Goal: Information Seeking & Learning: Find specific page/section

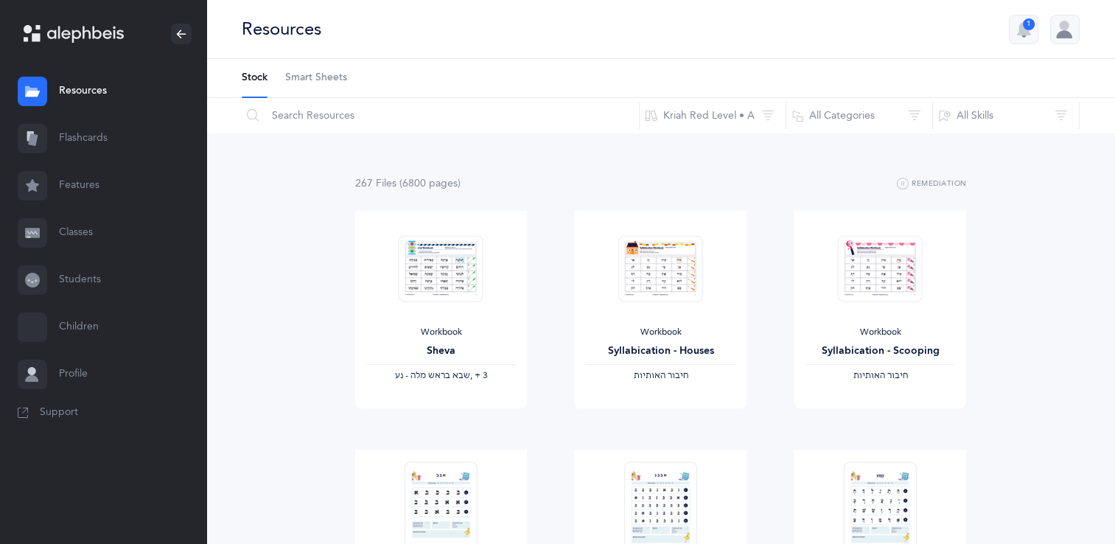
click at [80, 184] on link "Features" at bounding box center [103, 185] width 206 height 47
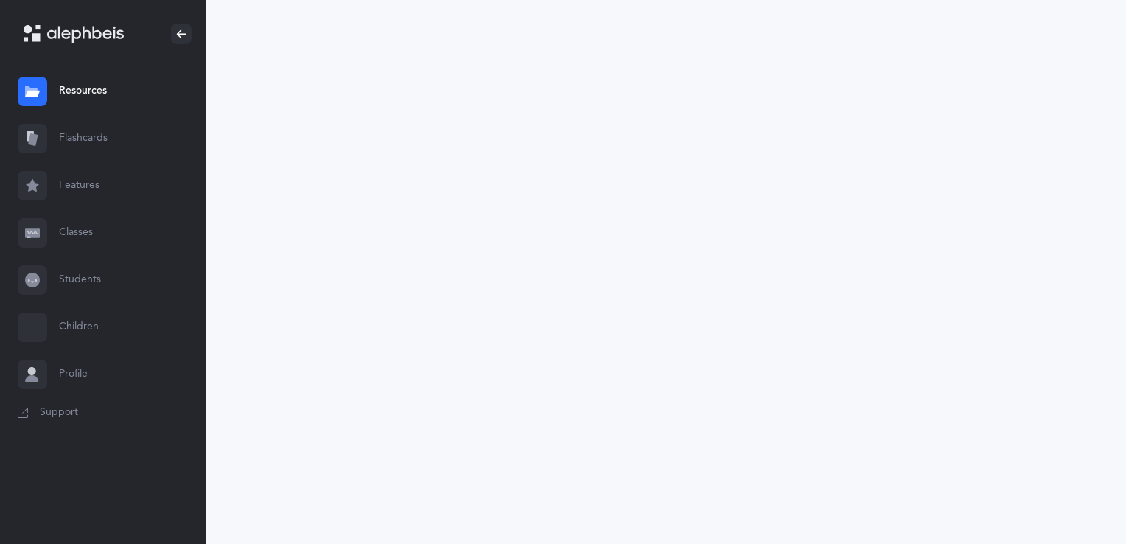
click at [94, 97] on link "Resources" at bounding box center [103, 91] width 206 height 47
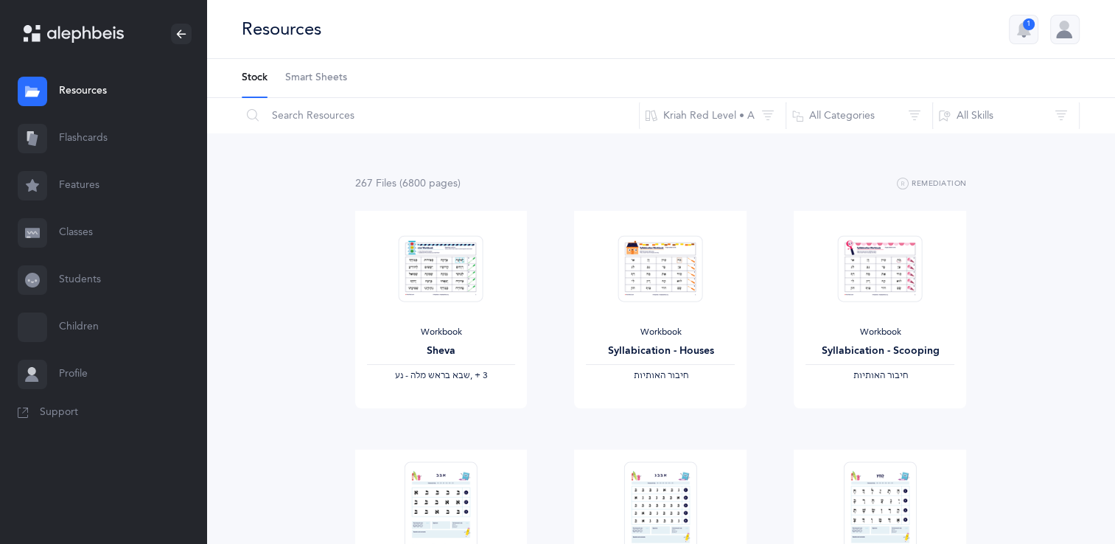
click at [59, 33] on icon at bounding box center [85, 34] width 77 height 17
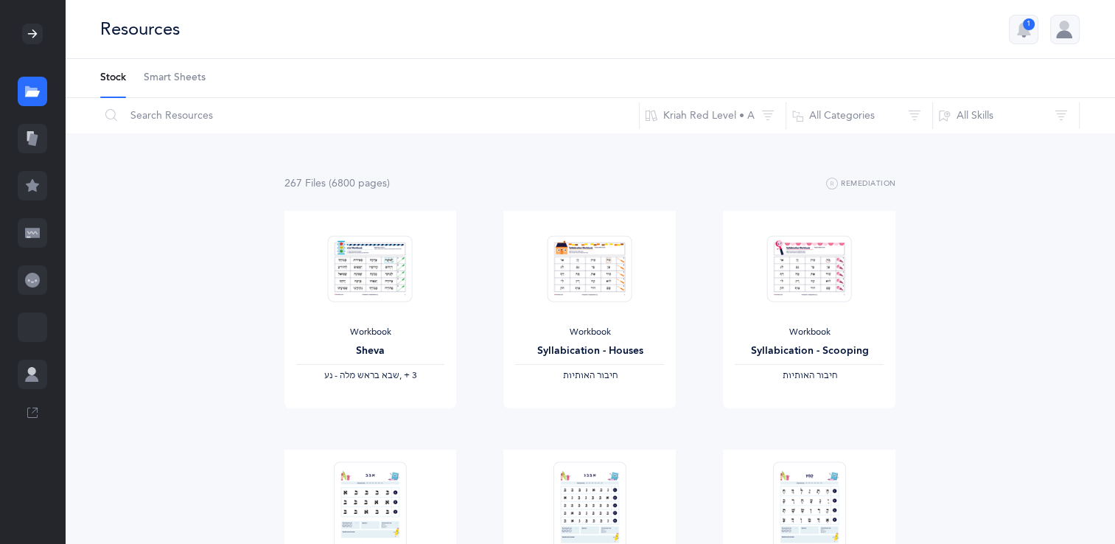
click at [41, 376] on div at bounding box center [32, 374] width 29 height 29
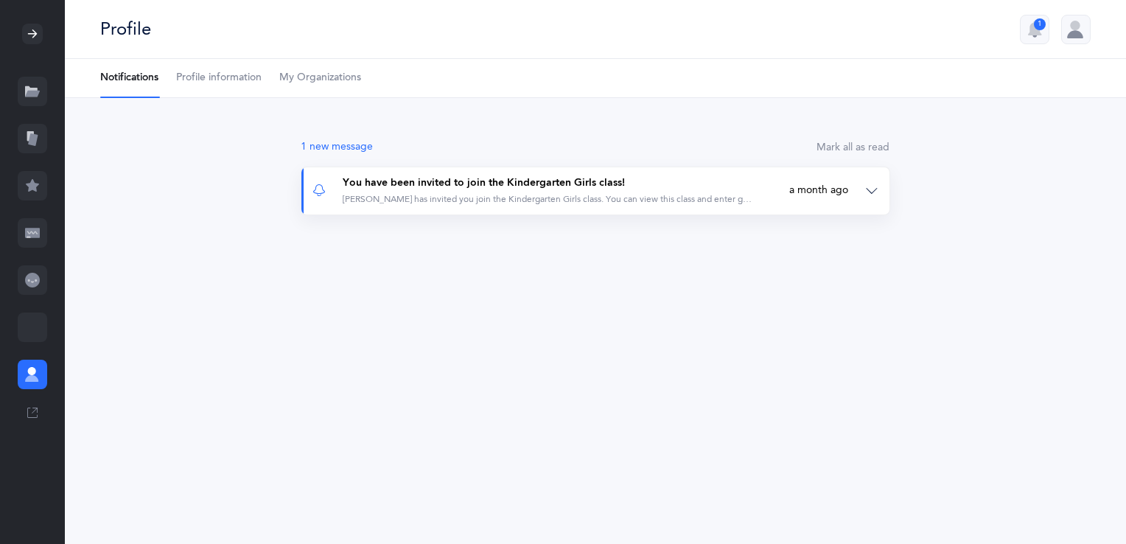
click at [504, 184] on div "You have been invited to join the Kindergarten Girls class!" at bounding box center [548, 183] width 411 height 15
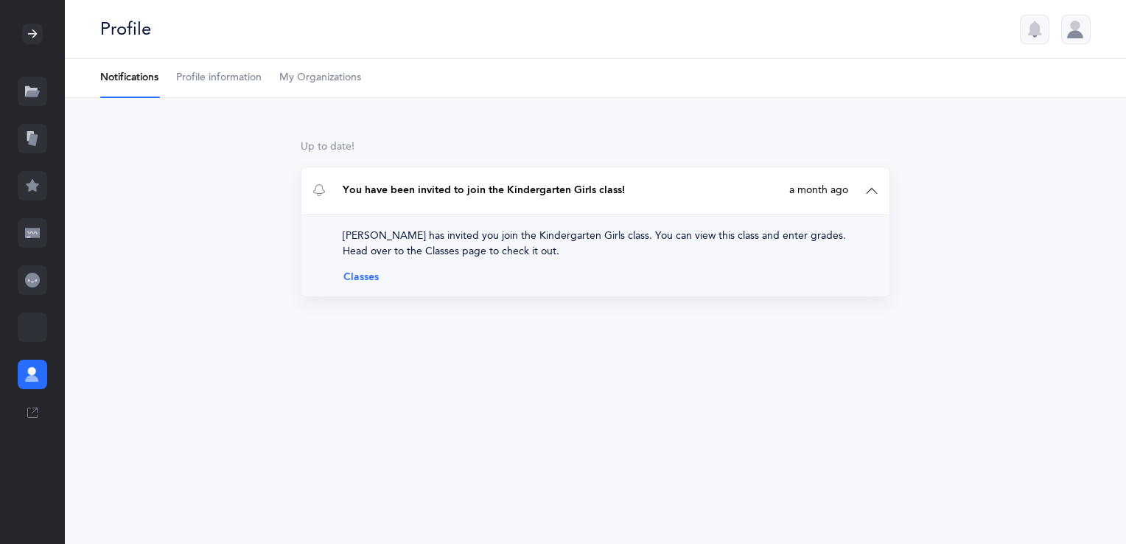
click at [549, 122] on div "Up to date! You have been invited to join the Kindergarten Girls class! [PERSON…" at bounding box center [595, 233] width 1061 height 270
click at [38, 287] on icon at bounding box center [32, 280] width 15 height 15
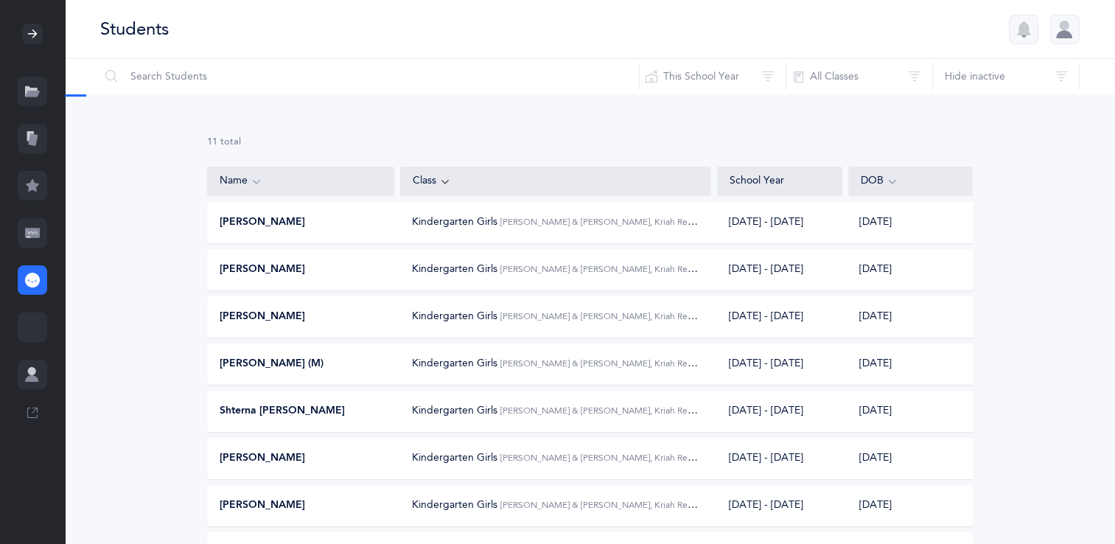
click at [38, 239] on icon at bounding box center [32, 233] width 15 height 15
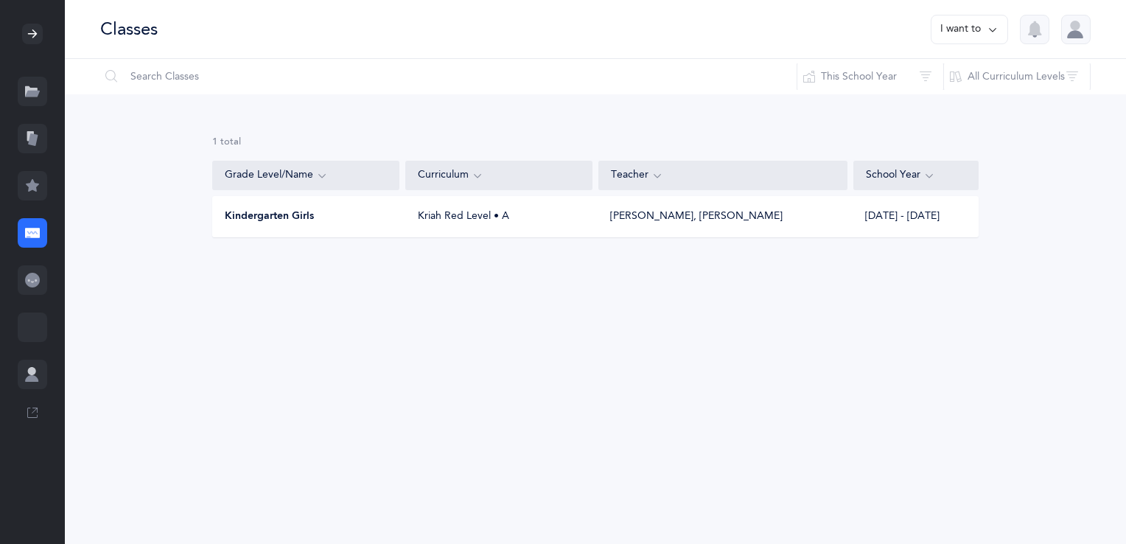
click at [34, 193] on div at bounding box center [32, 185] width 29 height 29
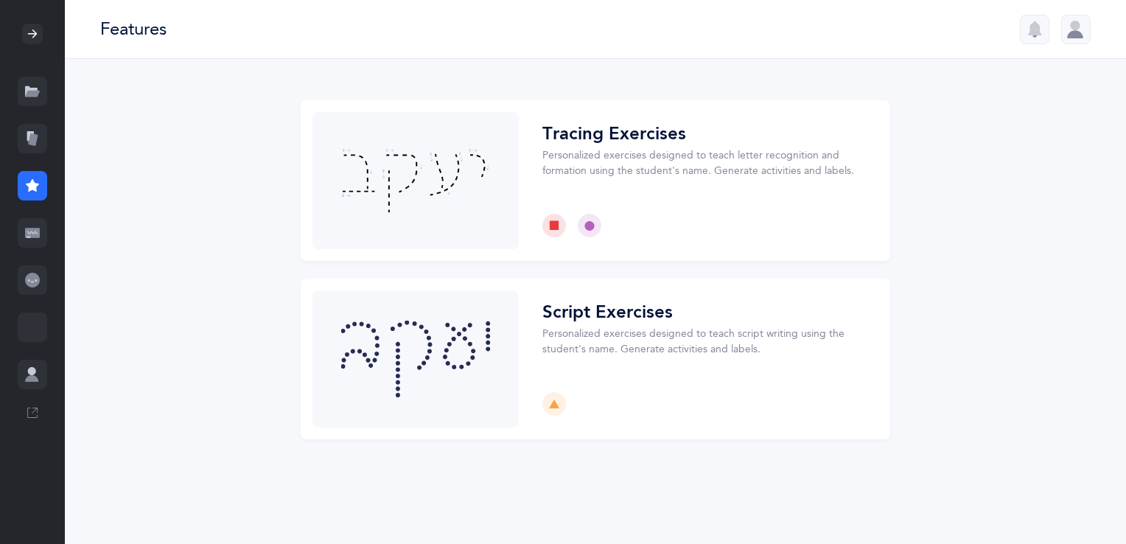
click at [35, 136] on icon at bounding box center [33, 139] width 10 height 13
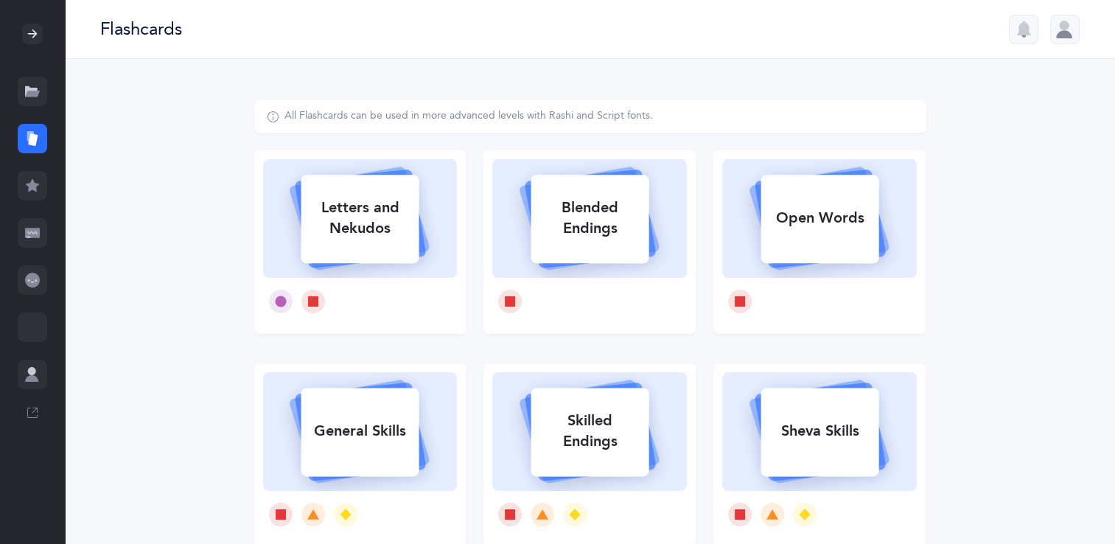
click at [29, 90] on icon at bounding box center [31, 91] width 13 height 11
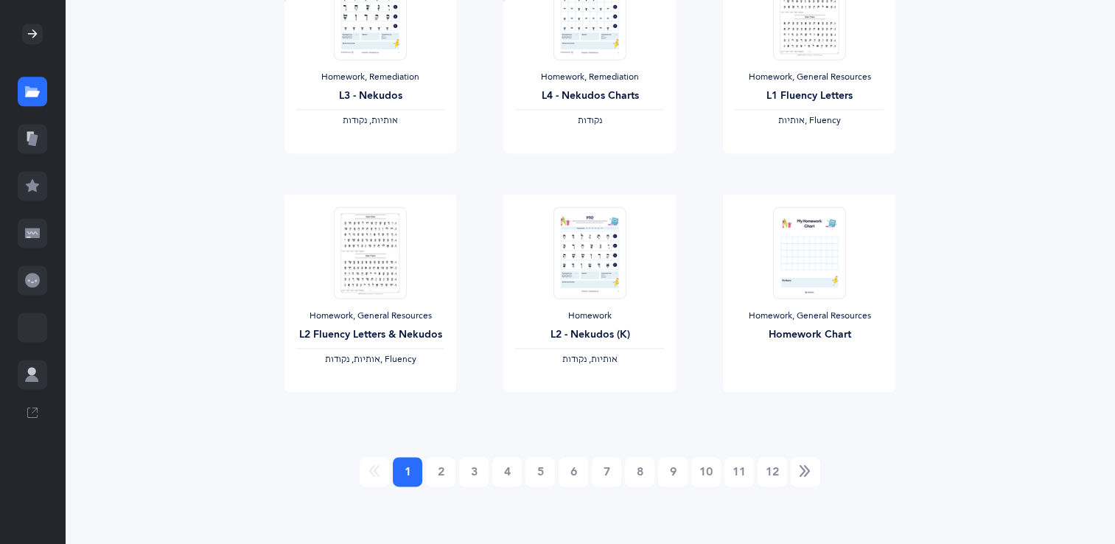
scroll to position [1689, 0]
click at [445, 479] on link "2" at bounding box center [440, 470] width 29 height 29
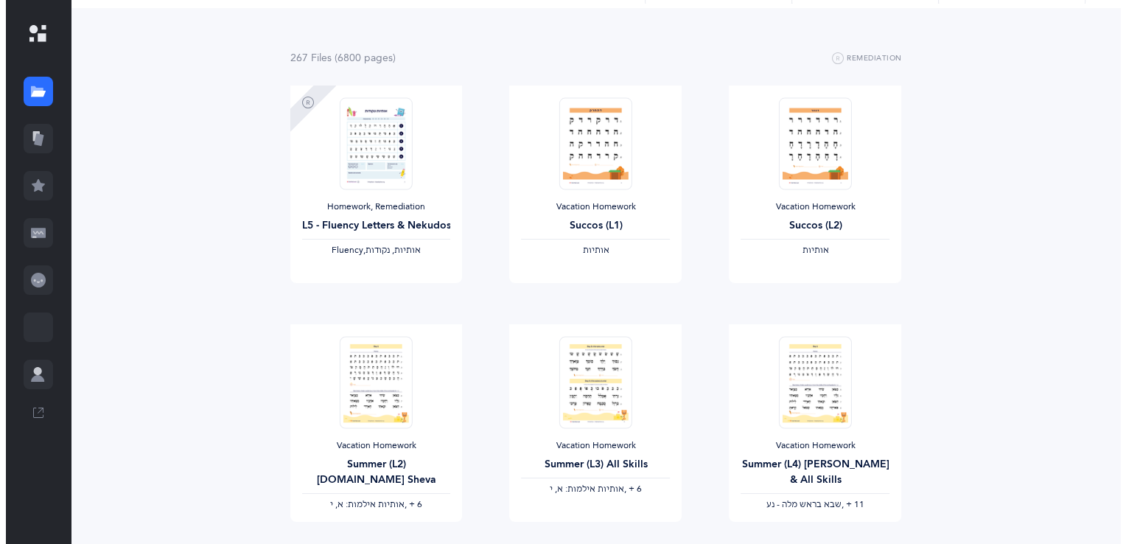
scroll to position [0, 0]
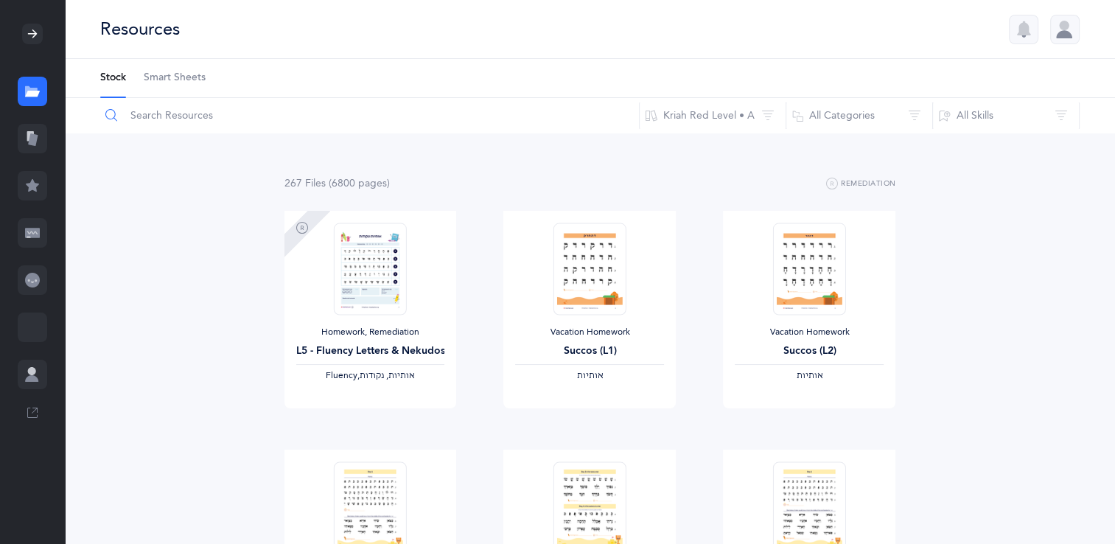
click at [150, 122] on input "text" at bounding box center [370, 115] width 540 height 35
type input "t"
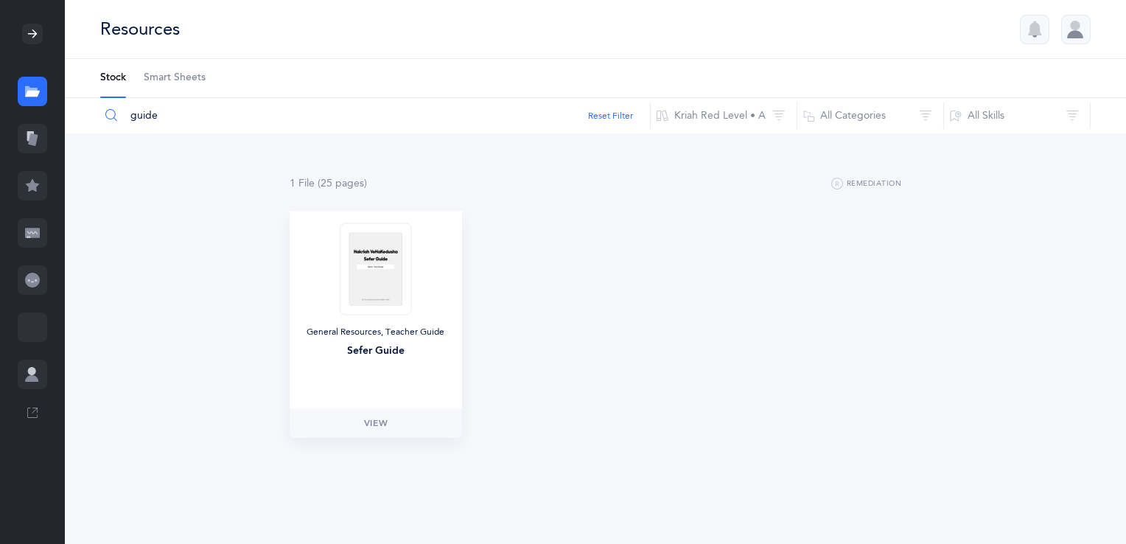
click at [380, 279] on img at bounding box center [376, 269] width 72 height 92
click at [377, 419] on span "View" at bounding box center [376, 422] width 24 height 13
click at [240, 111] on input "guide" at bounding box center [375, 115] width 551 height 35
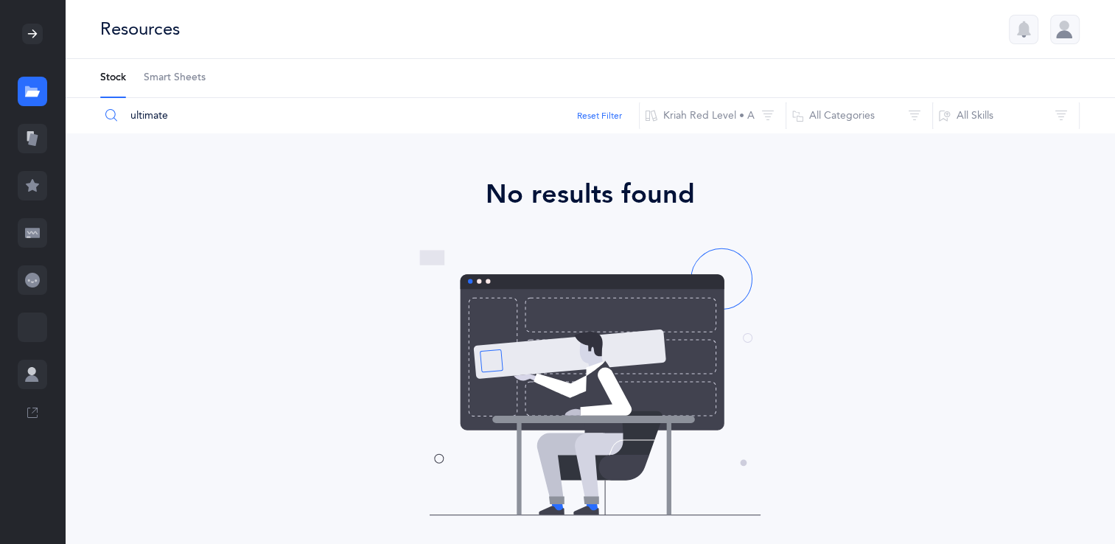
click at [188, 119] on input "ultimate" at bounding box center [370, 115] width 540 height 35
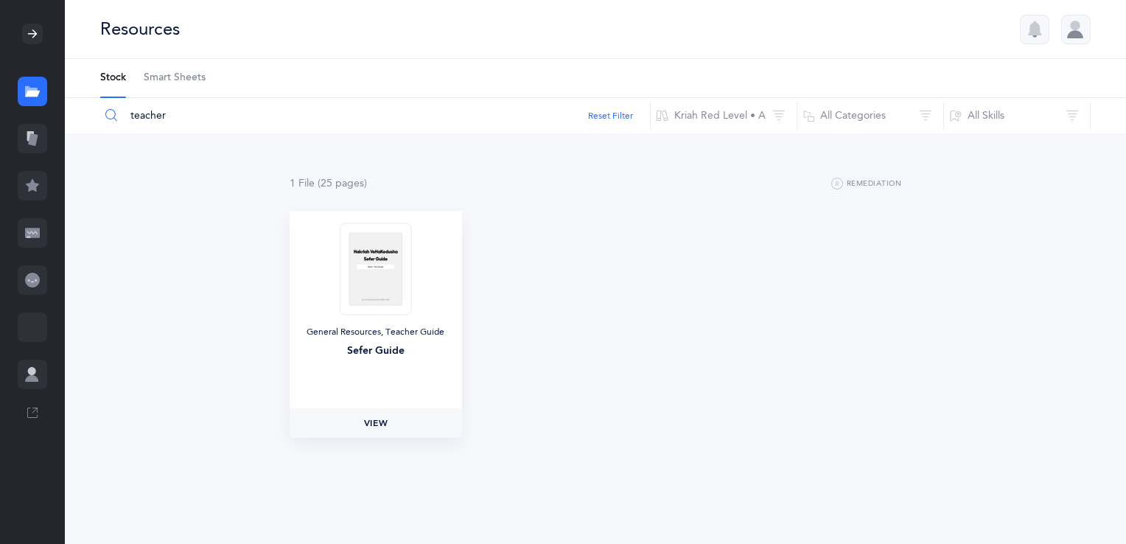
type input "teacher"
click at [377, 424] on span "View" at bounding box center [376, 422] width 24 height 13
